Goal: Transaction & Acquisition: Purchase product/service

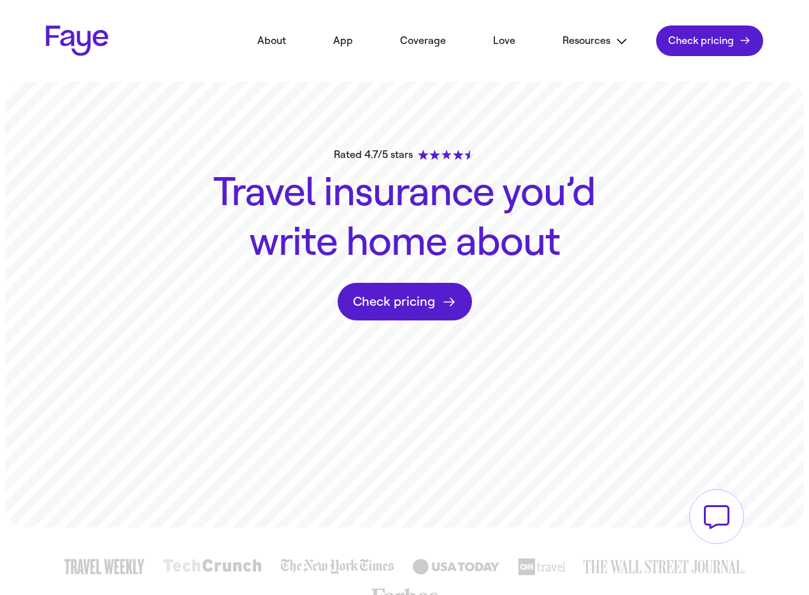
click at [439, 291] on link "Check pricing" at bounding box center [405, 302] width 134 height 38
